Goal: Information Seeking & Learning: Learn about a topic

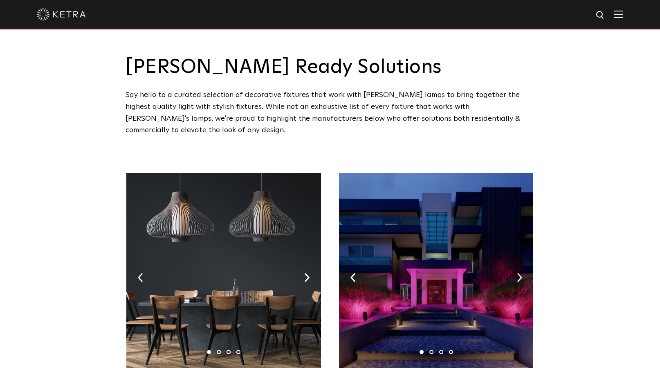
drag, startPoint x: 398, startPoint y: 144, endPoint x: 397, endPoint y: 135, distance: 9.4
drag, startPoint x: 229, startPoint y: 137, endPoint x: 168, endPoint y: 94, distance: 74.7
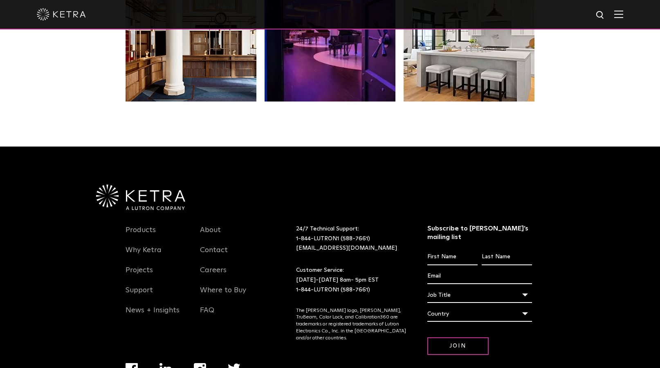
scroll to position [1721, 0]
